Goal: Book appointment/travel/reservation

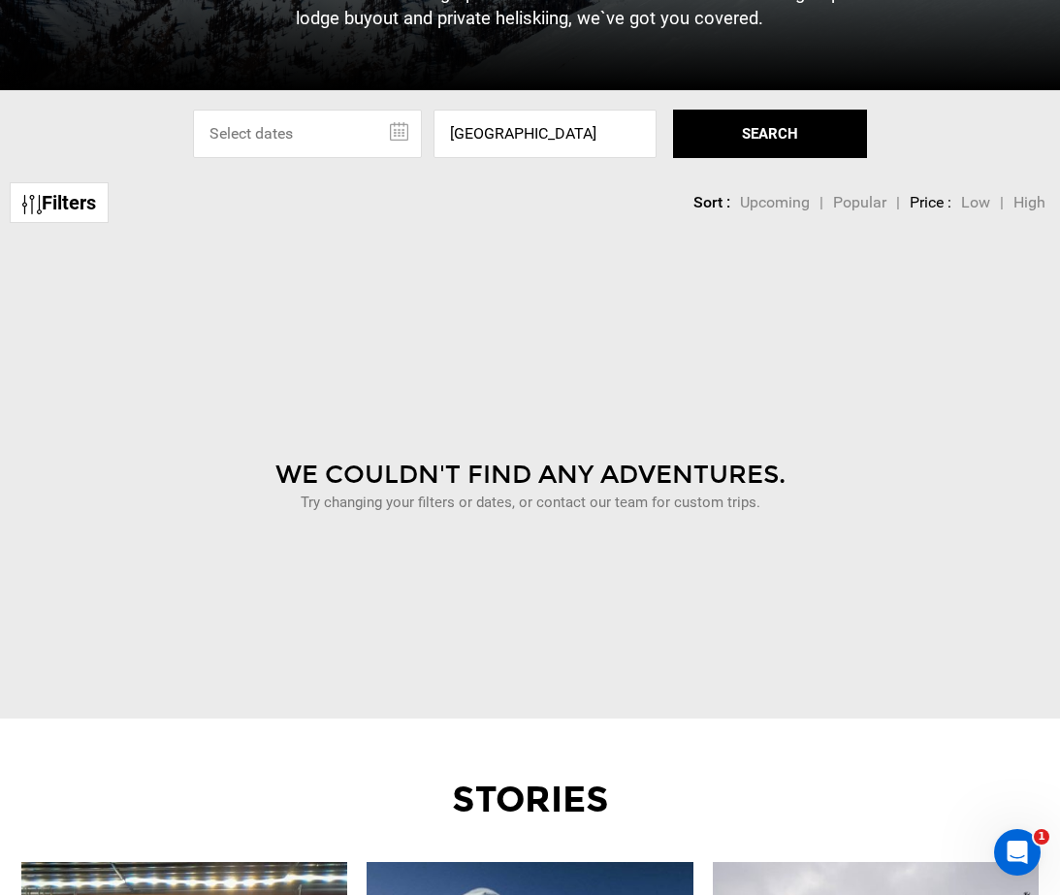
click at [69, 214] on link "Filters" at bounding box center [59, 203] width 99 height 42
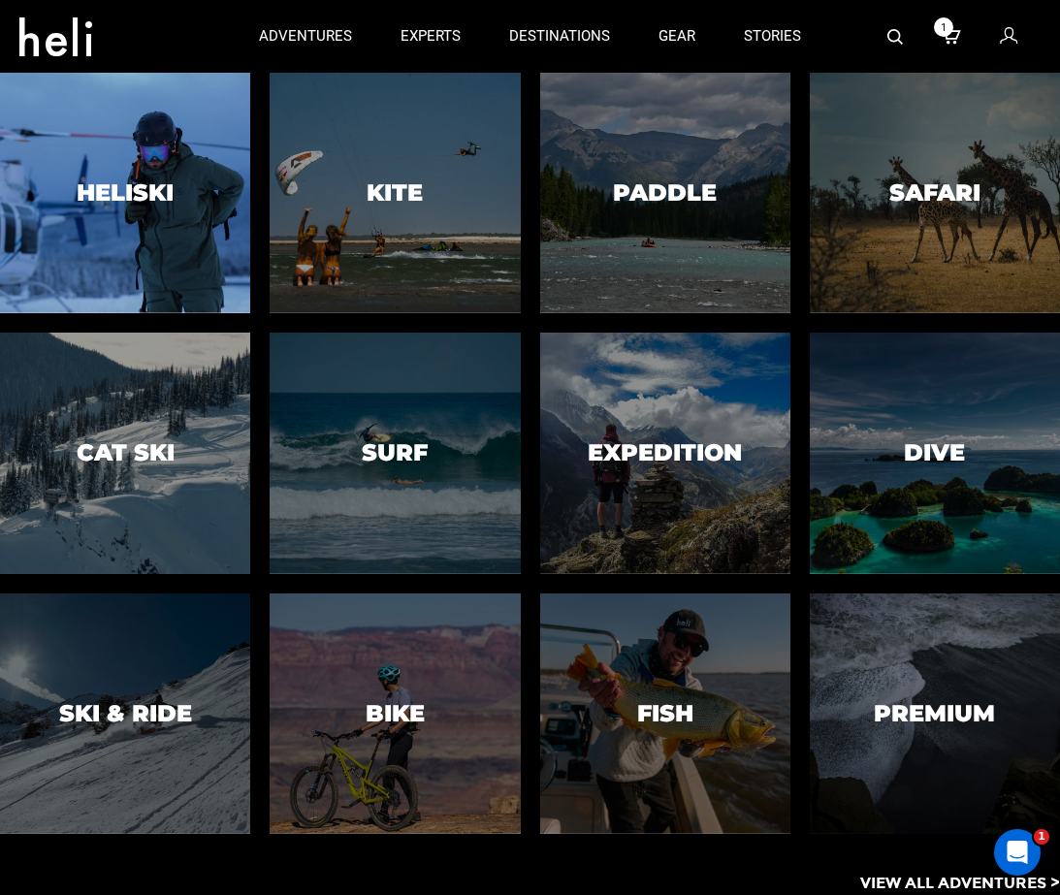
click at [188, 214] on div at bounding box center [124, 193] width 255 height 245
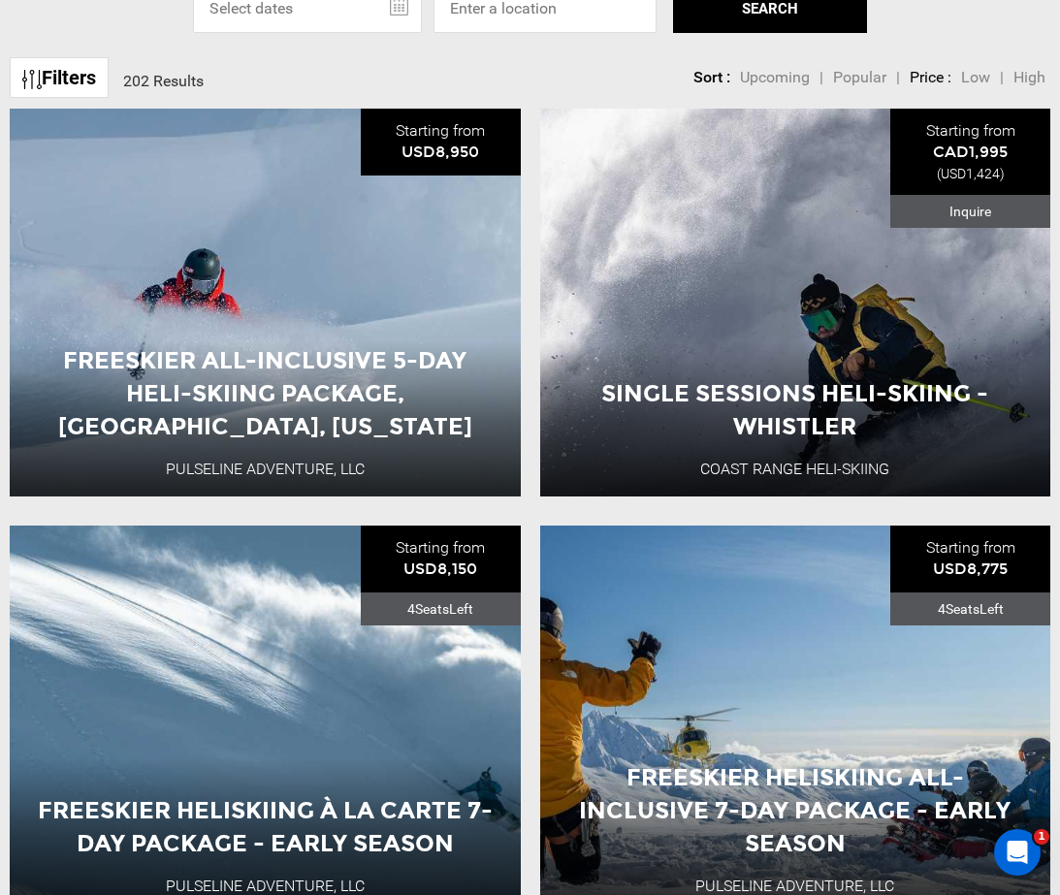
scroll to position [667, 0]
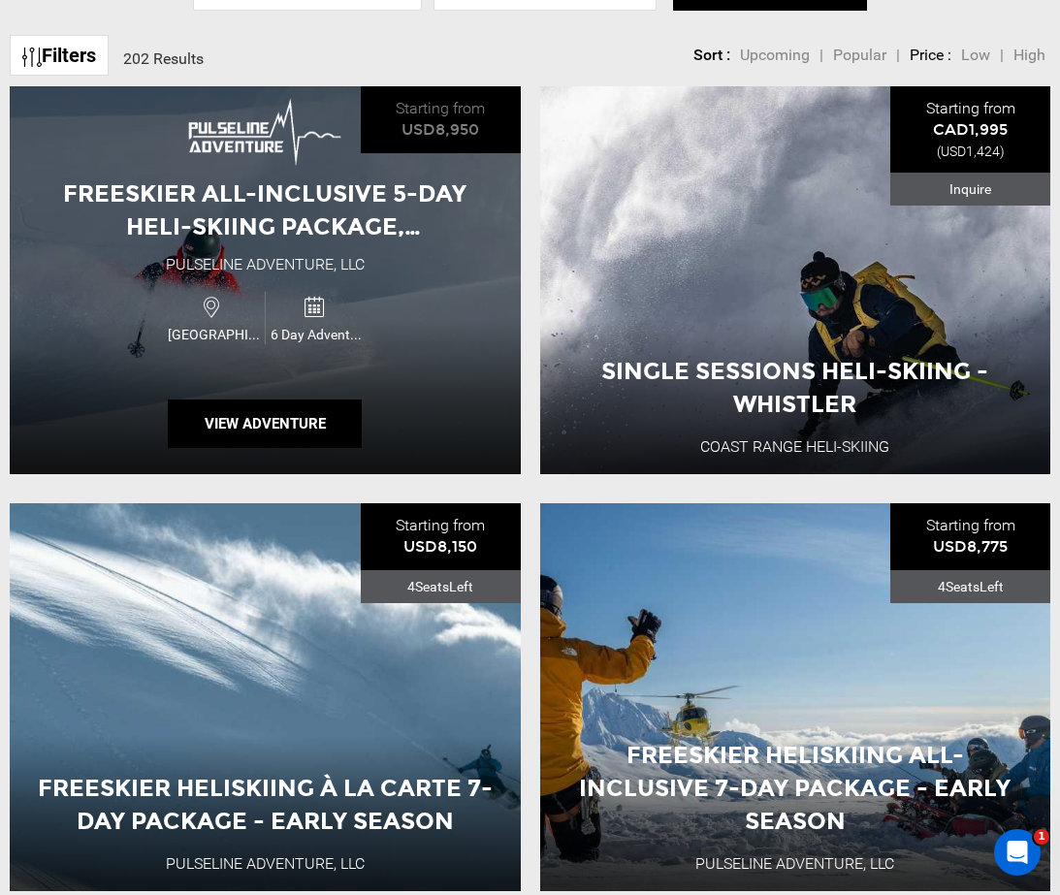
click at [444, 282] on div "Freeskier All-Inclusive 5-Day Heli-Skiing Package, Valdez, Alaska Pulseline Adv…" at bounding box center [265, 280] width 511 height 388
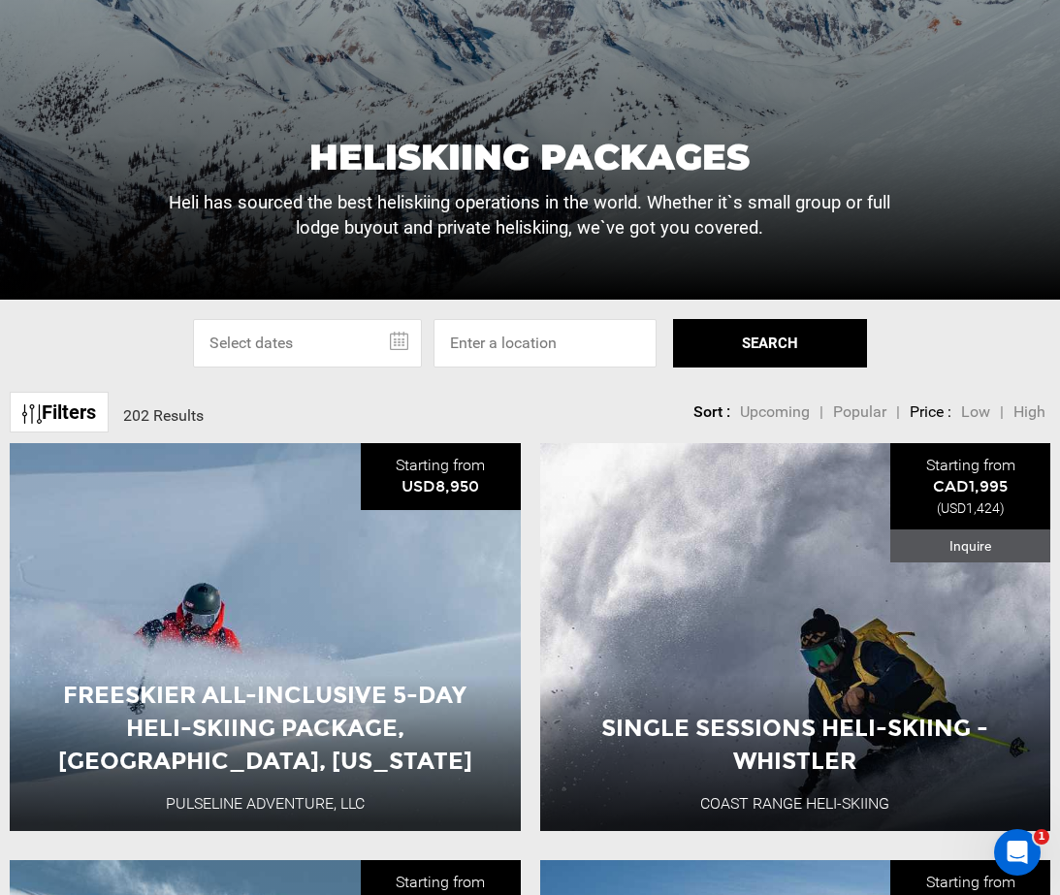
scroll to position [365, 0]
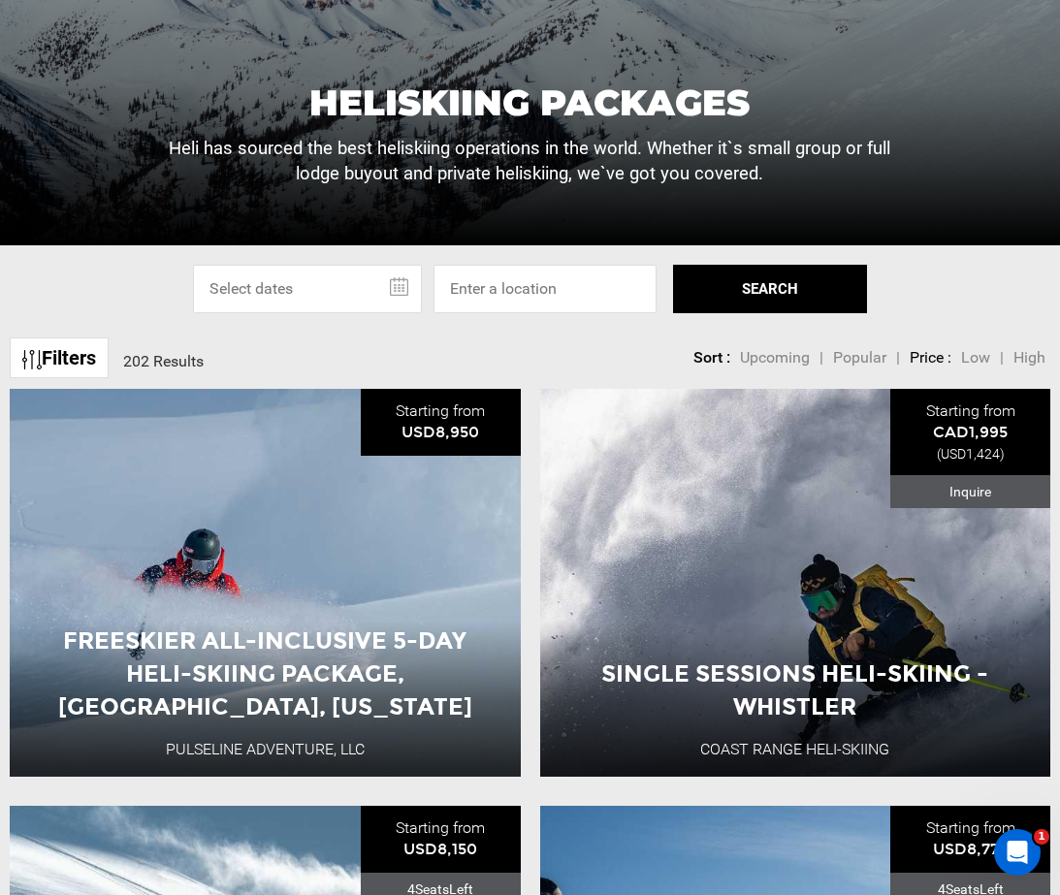
click at [580, 356] on div "Filters 202 Results sortby Sort Upcoming Popular Price: Low to High Price : Hig…" at bounding box center [530, 349] width 1060 height 42
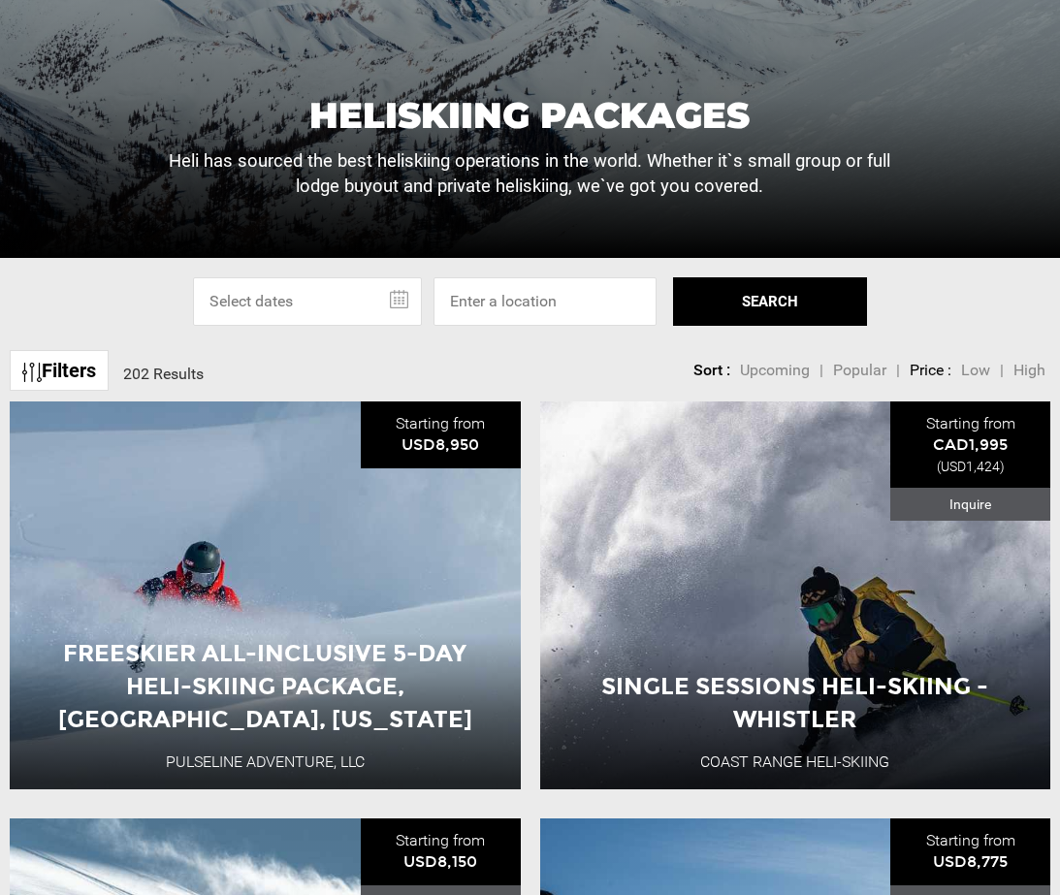
scroll to position [379, 0]
